Goal: Find specific page/section: Find specific page/section

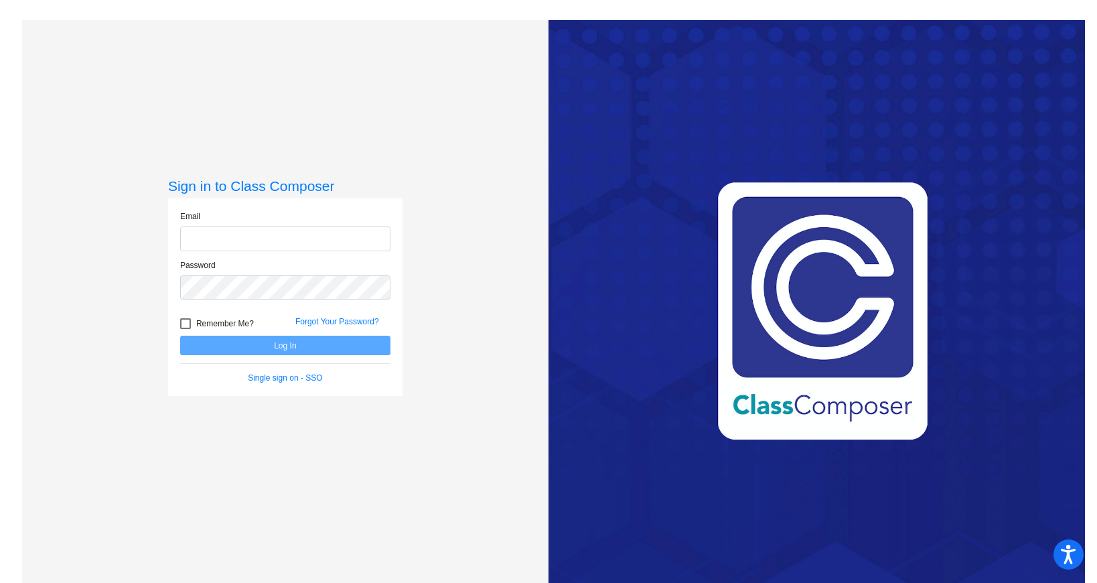
click at [214, 243] on input "email" at bounding box center [285, 238] width 210 height 25
type input "[EMAIL_ADDRESS][DOMAIN_NAME]"
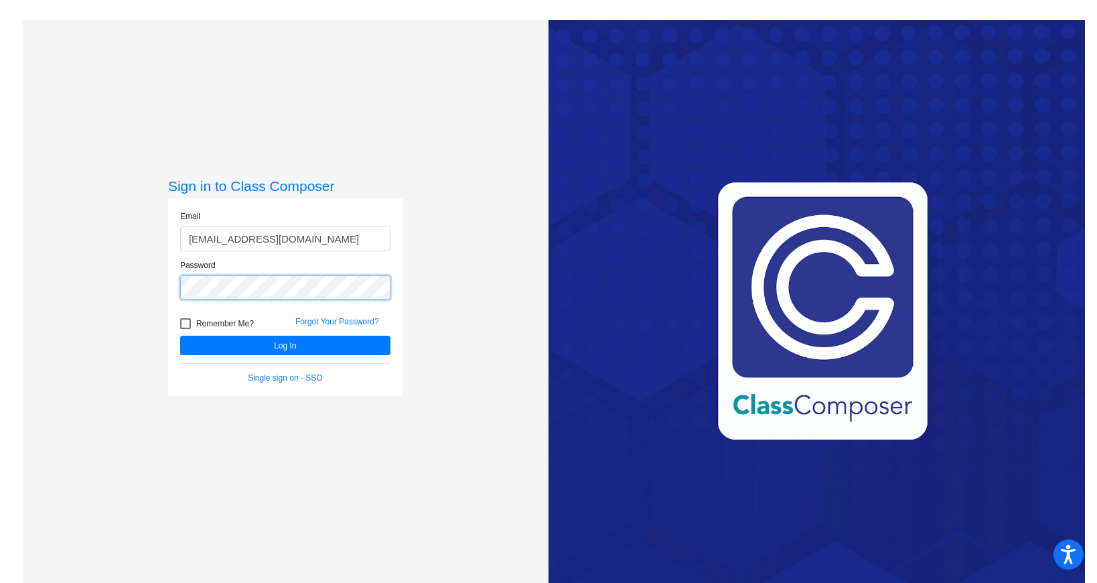
click at [180, 336] on button "Log In" at bounding box center [285, 345] width 210 height 19
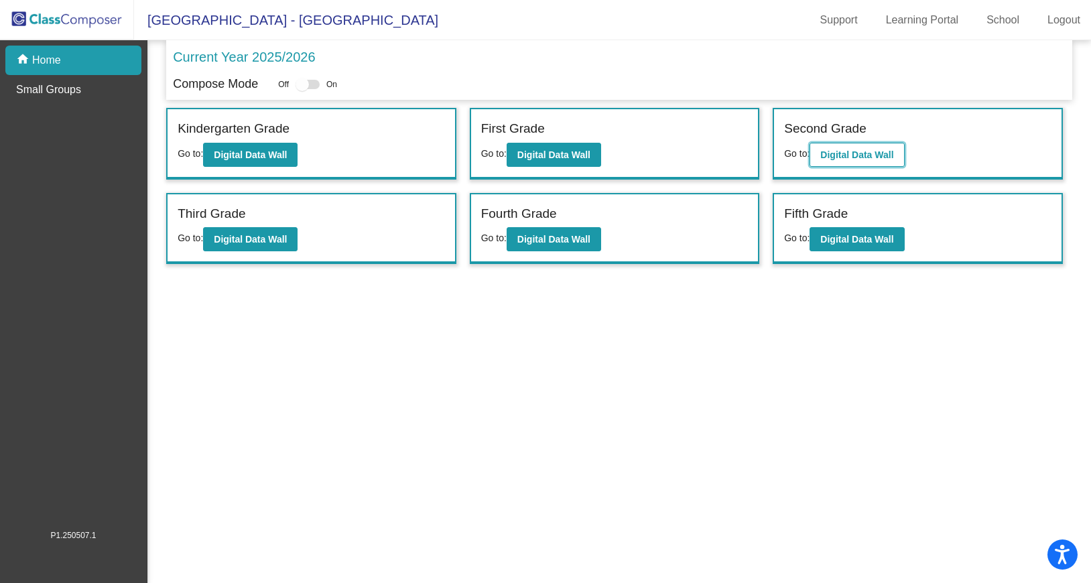
click at [831, 149] on b "Digital Data Wall" at bounding box center [856, 154] width 73 height 11
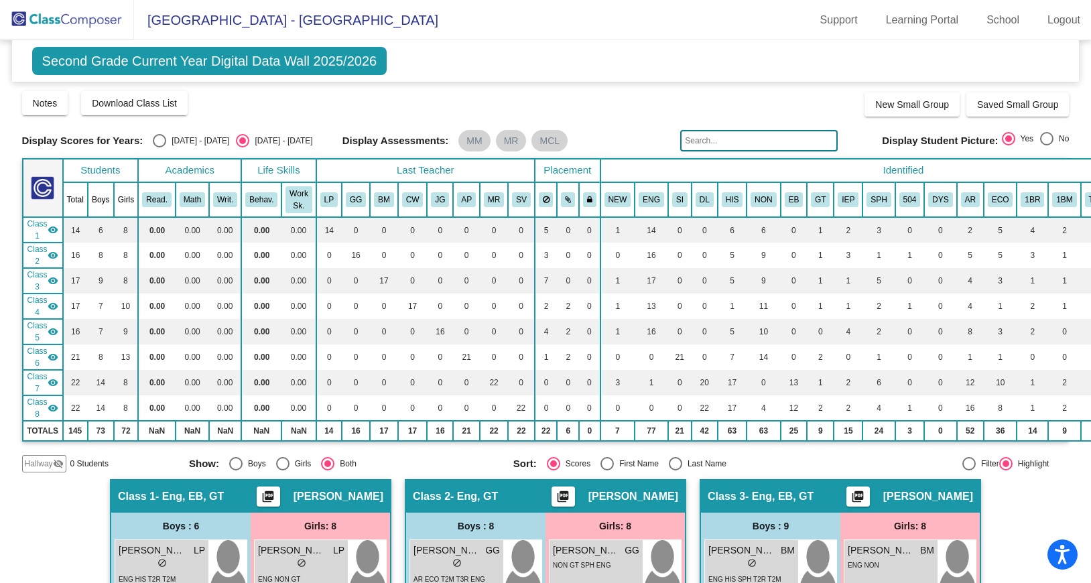
click at [810, 197] on th "GT" at bounding box center [820, 199] width 27 height 35
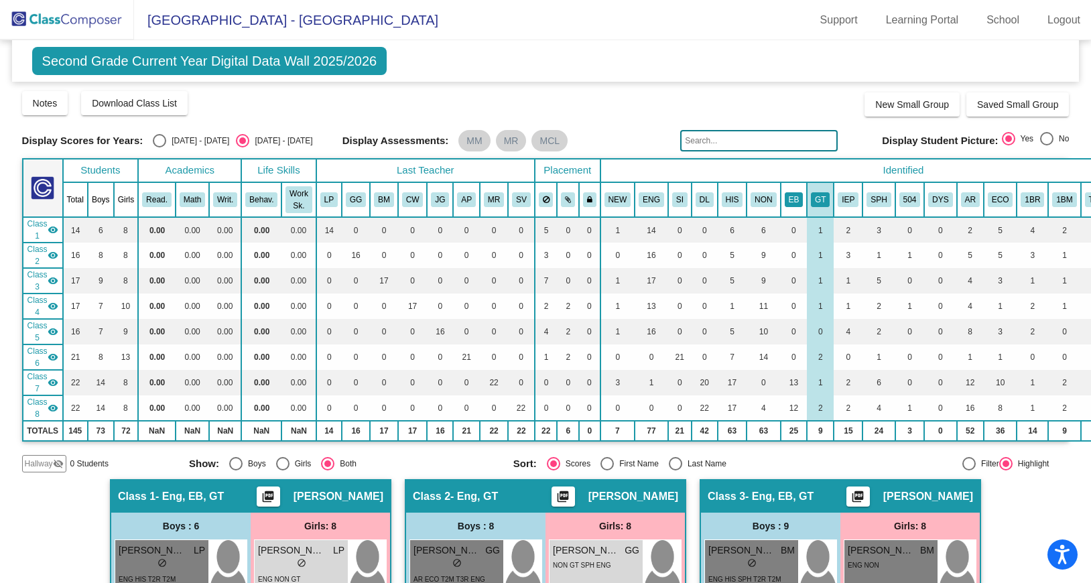
click at [793, 197] on button "EB" at bounding box center [794, 199] width 19 height 15
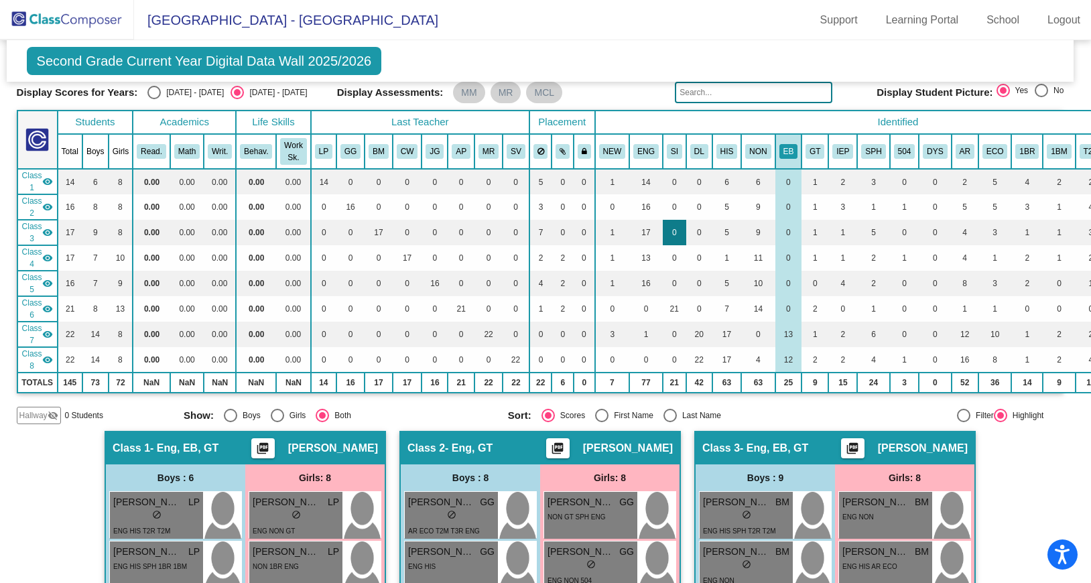
scroll to position [50, 5]
